Goal: Transaction & Acquisition: Book appointment/travel/reservation

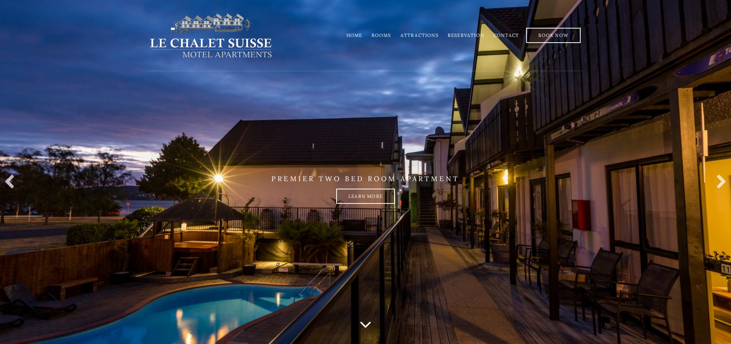
click at [386, 36] on link "Rooms" at bounding box center [382, 35] width 20 height 6
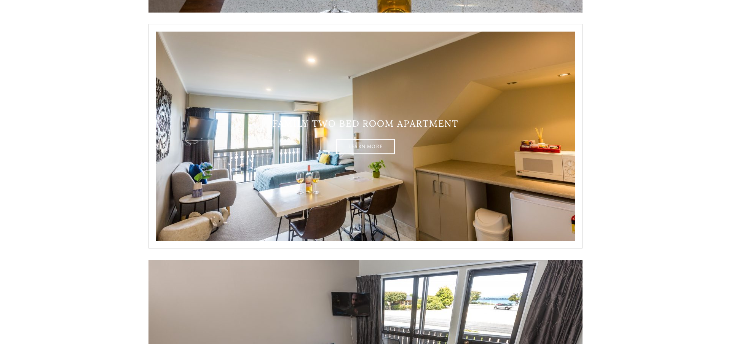
scroll to position [1087, 0]
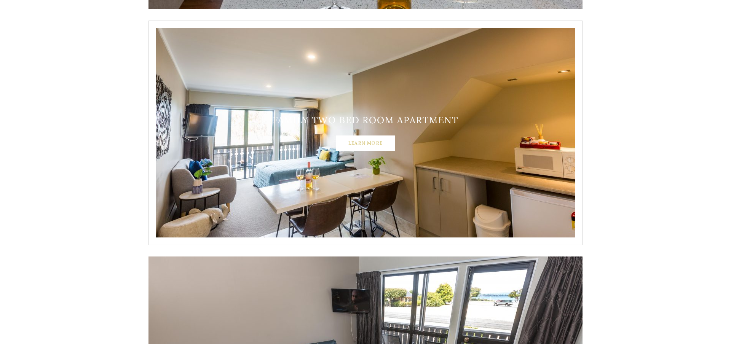
click at [374, 146] on link "Learn More" at bounding box center [365, 143] width 59 height 15
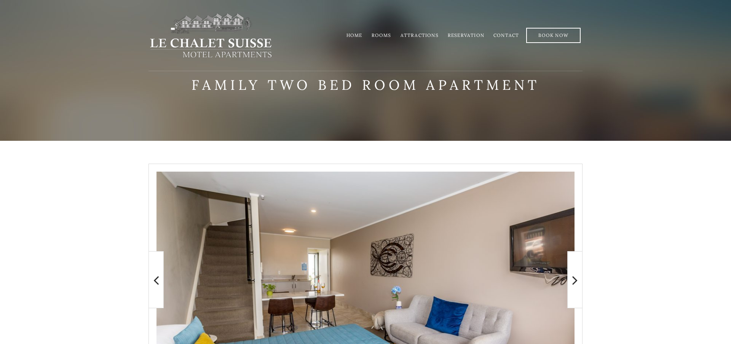
scroll to position [194, 0]
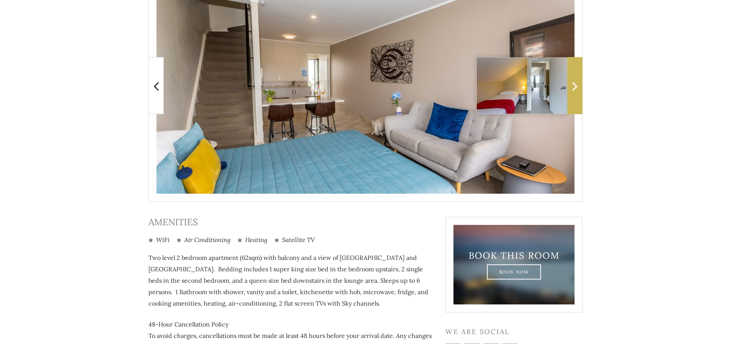
click at [571, 100] on span at bounding box center [574, 85] width 15 height 57
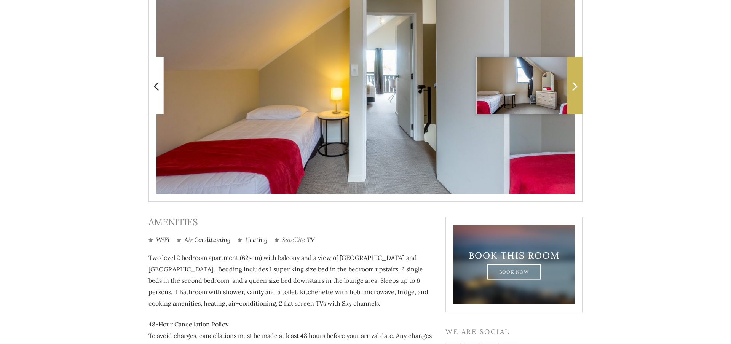
click at [573, 98] on span at bounding box center [574, 85] width 15 height 57
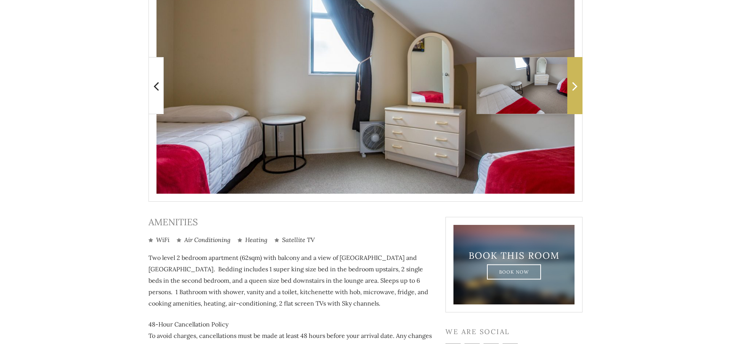
click at [573, 98] on span at bounding box center [574, 85] width 15 height 57
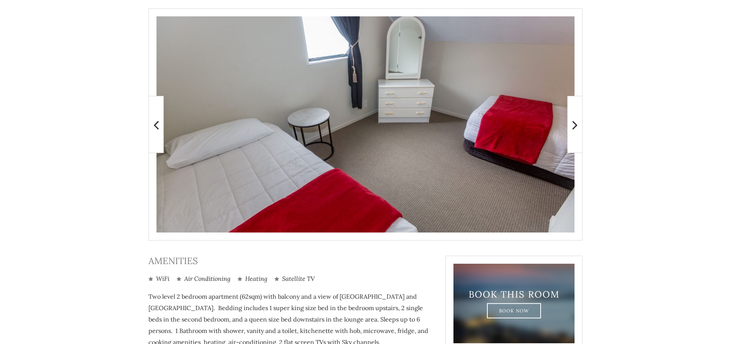
scroll to position [0, 0]
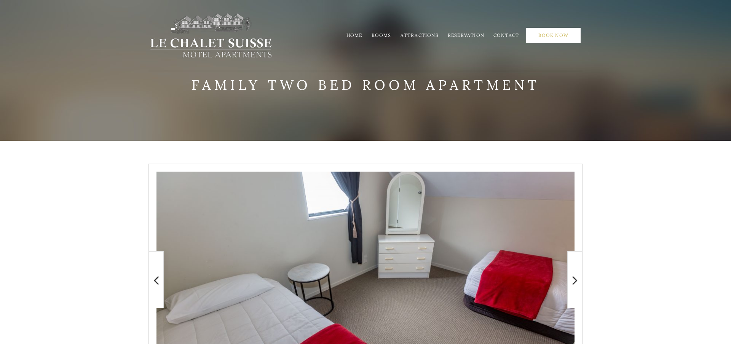
click at [557, 36] on link "Book Now" at bounding box center [553, 35] width 54 height 15
